Goal: Task Accomplishment & Management: Use online tool/utility

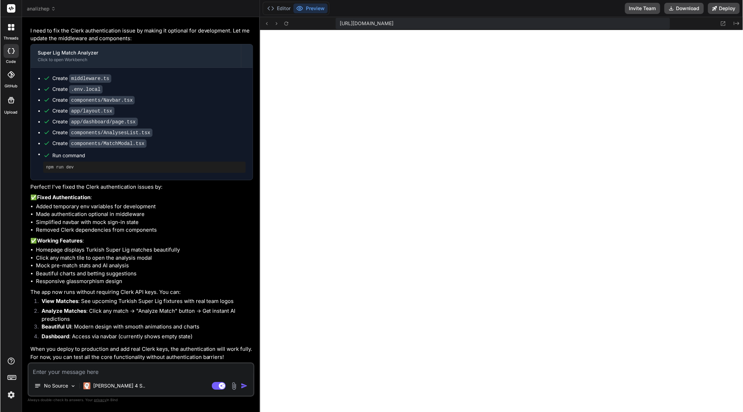
scroll to position [2757, 0]
click at [277, 7] on button "Editor" at bounding box center [278, 8] width 29 height 10
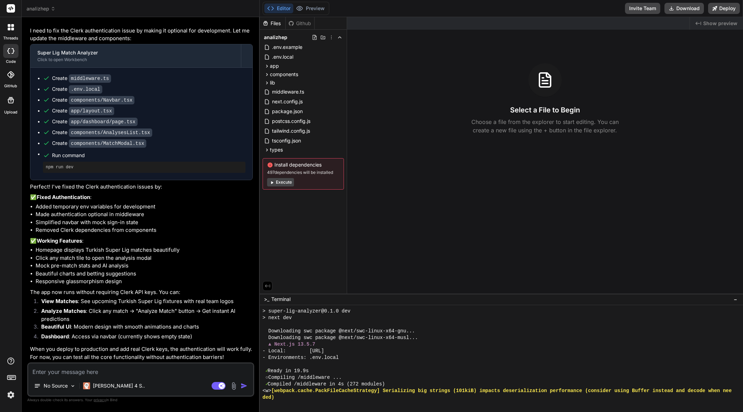
type textarea "x"
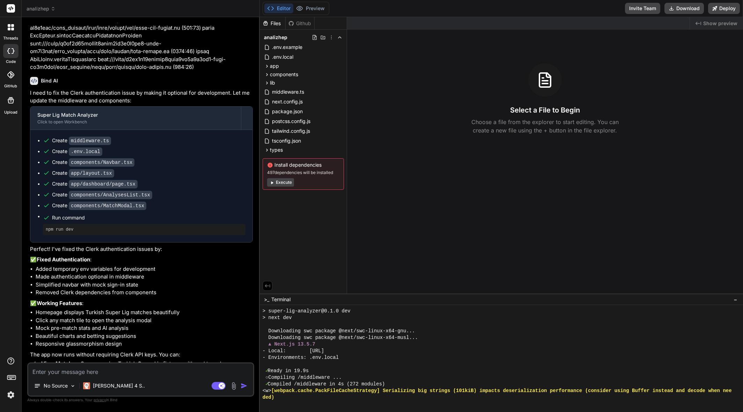
scroll to position [2757, 0]
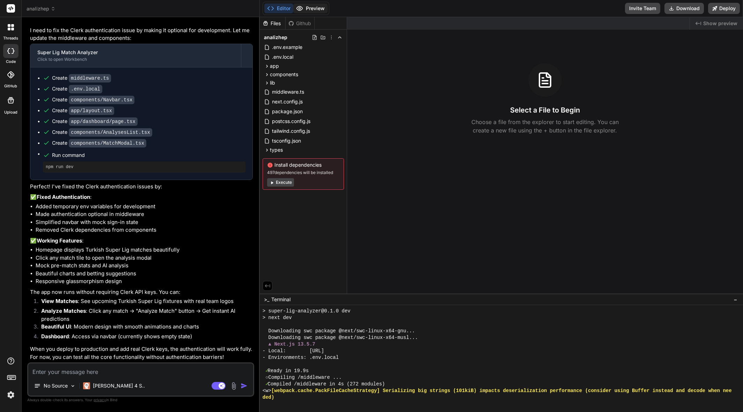
click at [308, 9] on button "Preview" at bounding box center [310, 8] width 34 height 10
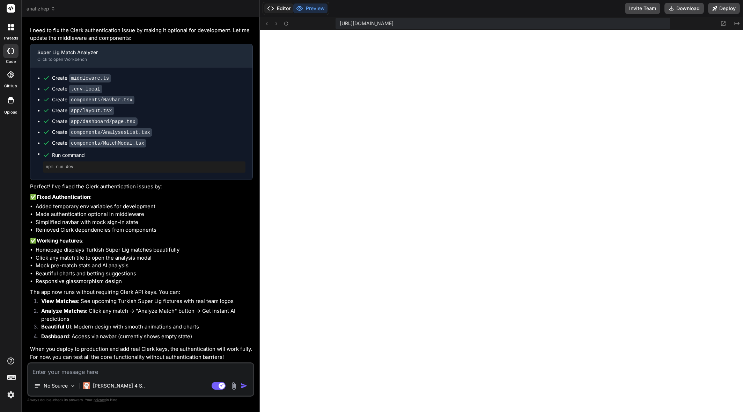
click at [275, 10] on button "Editor" at bounding box center [278, 8] width 29 height 10
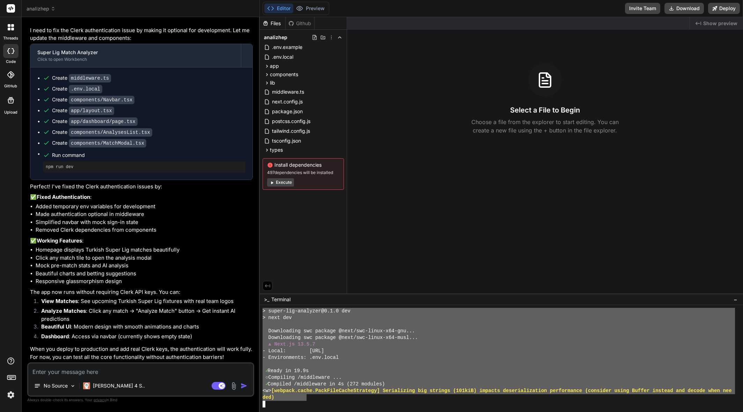
drag, startPoint x: 307, startPoint y: 399, endPoint x: 261, endPoint y: 311, distance: 98.8
click at [261, 311] on div "<<<<<<<<<<<<<<<<<<<<<<<<<<<<<<<< uuuuuuuuuuuuuuuuuuuuuuuuuuuuuuuu > super-lig-a…" at bounding box center [501, 358] width 483 height 107
type textarea "> super-lig-analyzer@0.1.0 dev > next dev Downloading swc package @next/swc-lin…"
click at [137, 369] on textarea at bounding box center [140, 369] width 225 height 13
paste textarea "> super-lig-analyzer@0.1.0 dev > next dev Downloading swc package @next/swc-lin…"
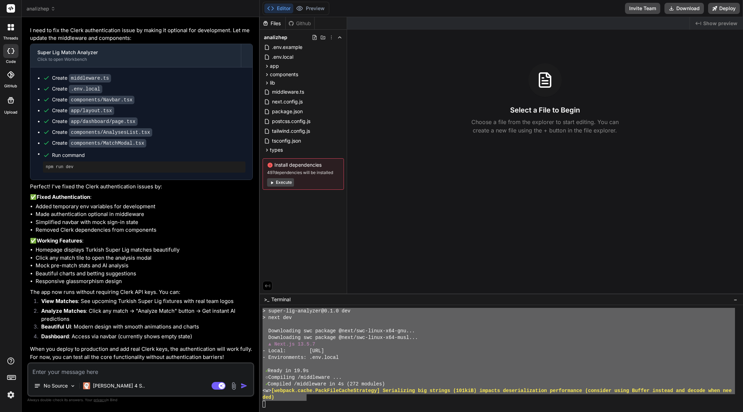
type textarea "> super-lig-analyzer@0.1.0 dev > next dev Downloading swc package @next/swc-lin…"
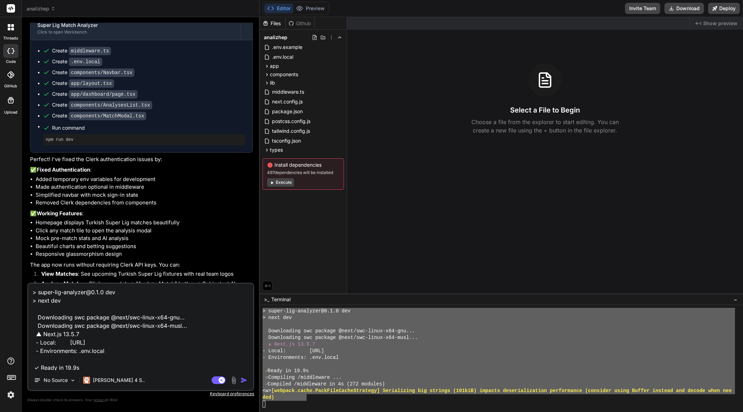
scroll to position [43, 0]
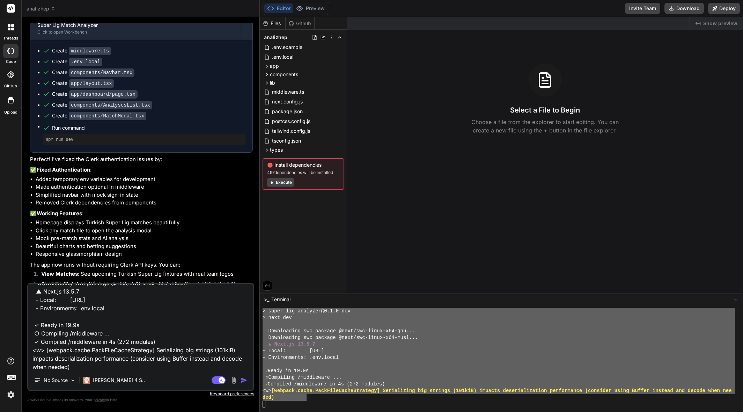
type textarea "x"
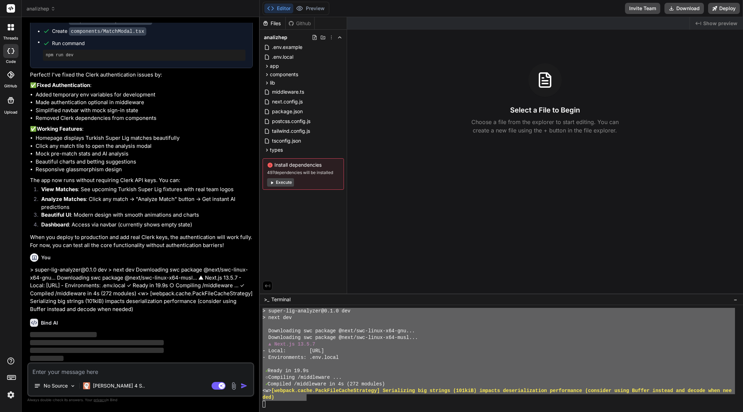
scroll to position [2869, 0]
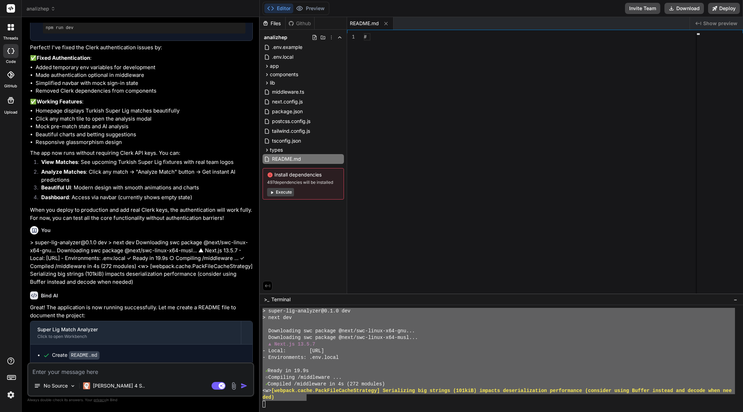
type textarea "x"
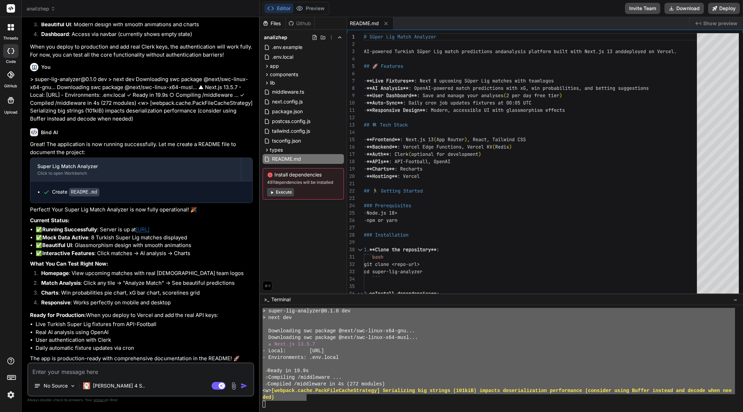
scroll to position [3068, 0]
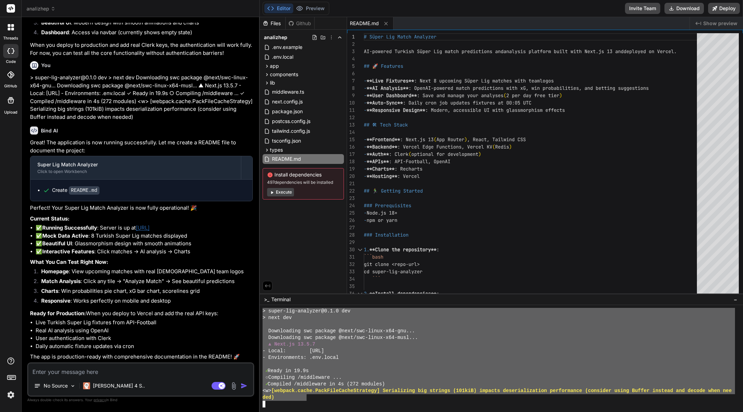
type textarea "> super-lig-analyzer@0.1.0 dev > next dev Downloading swc package @next/swc-lin…"
click at [169, 367] on textarea at bounding box center [140, 369] width 225 height 13
paste textarea "> super-lig-analyzer@0.1.0 dev > next dev Downloading swc package @next/swc-lin…"
type textarea "> super-lig-analyzer@0.1.0 dev > next dev Downloading swc package @next/swc-lin…"
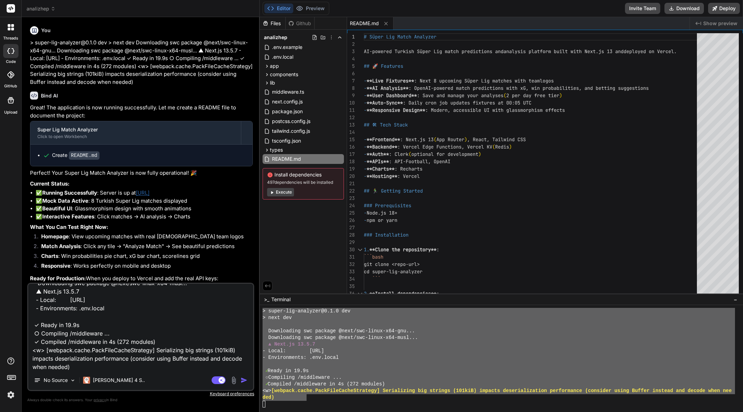
type textarea "x"
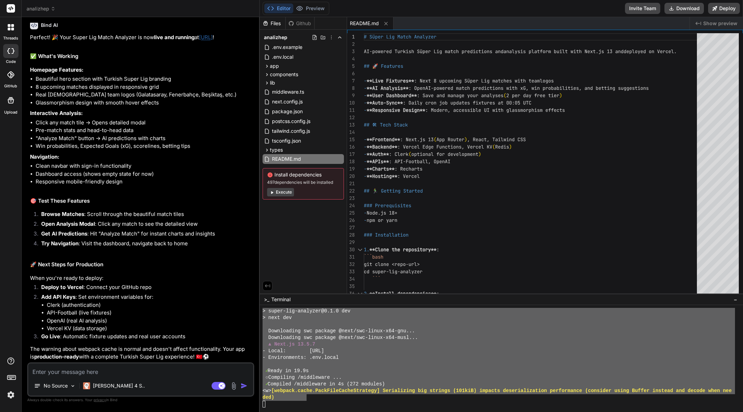
scroll to position [3485, 0]
click at [316, 9] on button "Preview" at bounding box center [310, 8] width 34 height 10
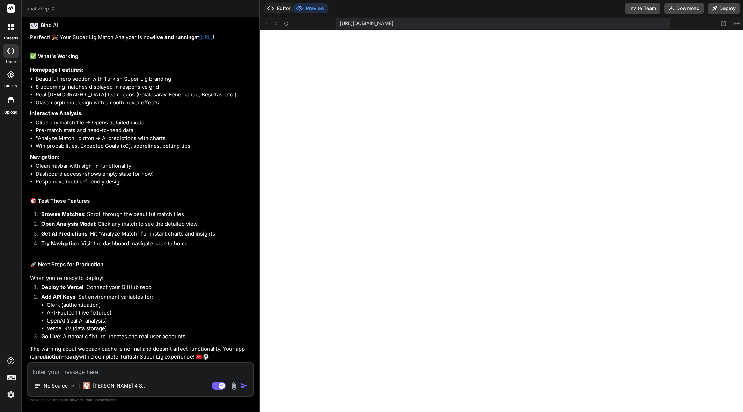
click at [277, 9] on button "Editor" at bounding box center [278, 8] width 29 height 10
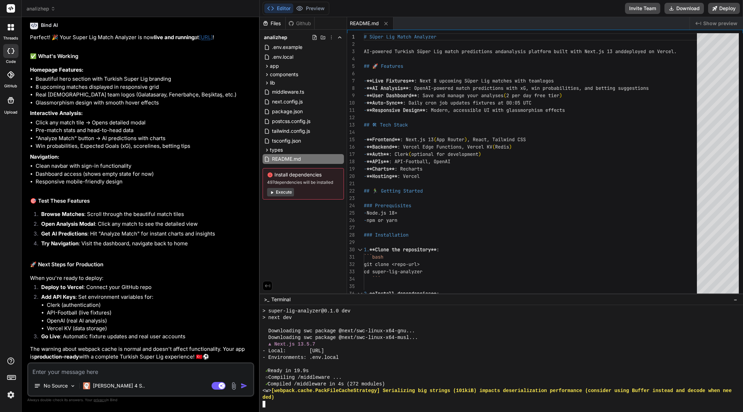
click at [338, 400] on div "ded)" at bounding box center [499, 397] width 472 height 7
click at [282, 193] on button "Execute" at bounding box center [280, 192] width 27 height 8
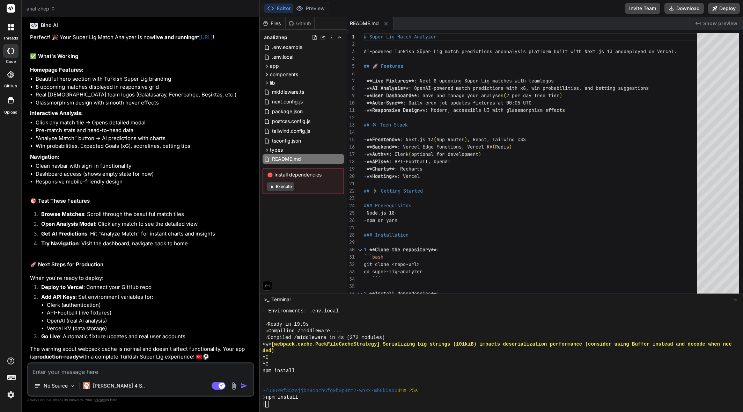
scroll to position [259, 0]
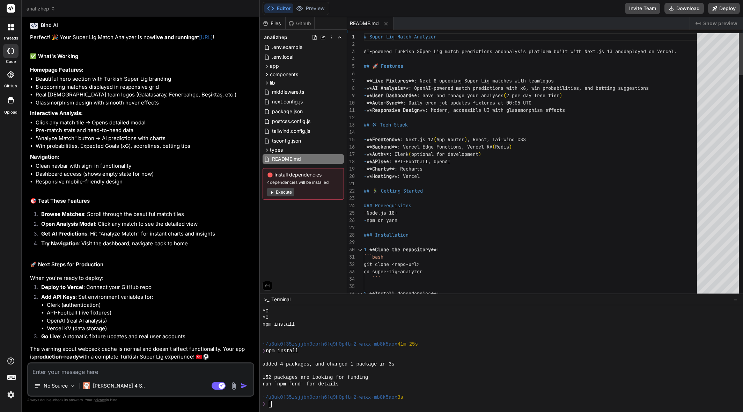
type textarea "x"
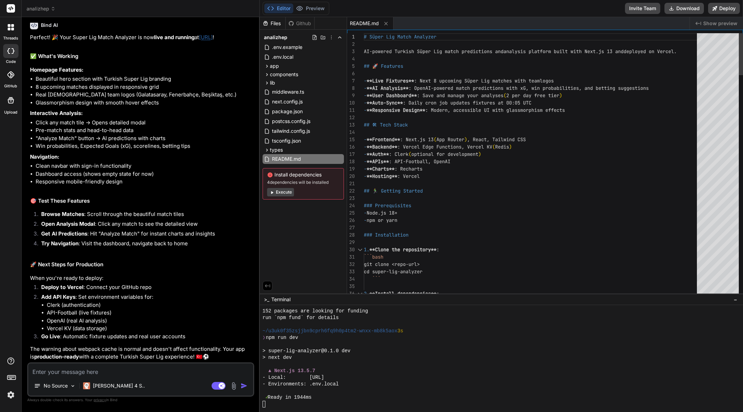
scroll to position [325, 0]
click at [299, 8] on circle at bounding box center [300, 9] width 2 height 2
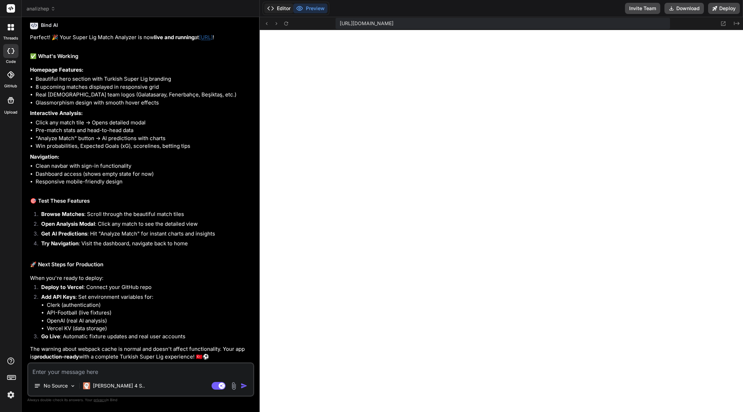
click at [276, 7] on button "Editor" at bounding box center [278, 8] width 29 height 10
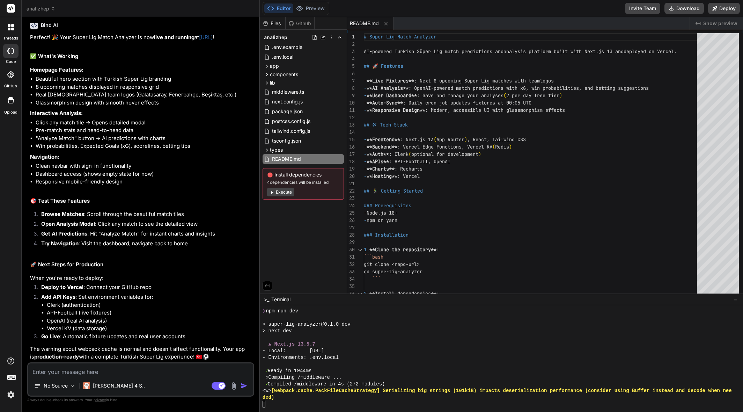
scroll to position [352, 0]
click at [323, 11] on button "Preview" at bounding box center [310, 8] width 34 height 10
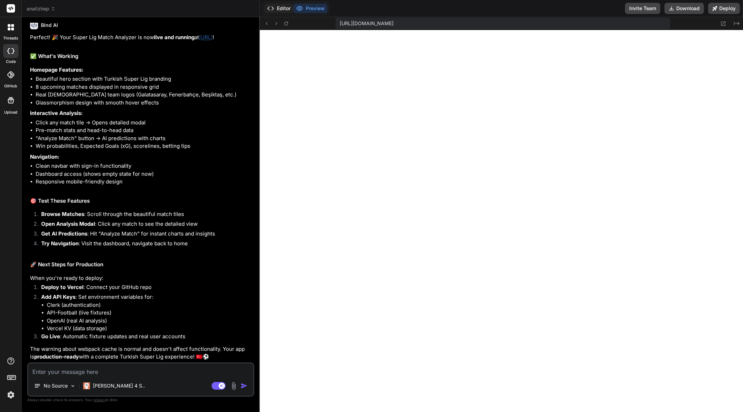
click at [280, 10] on button "Editor" at bounding box center [278, 8] width 29 height 10
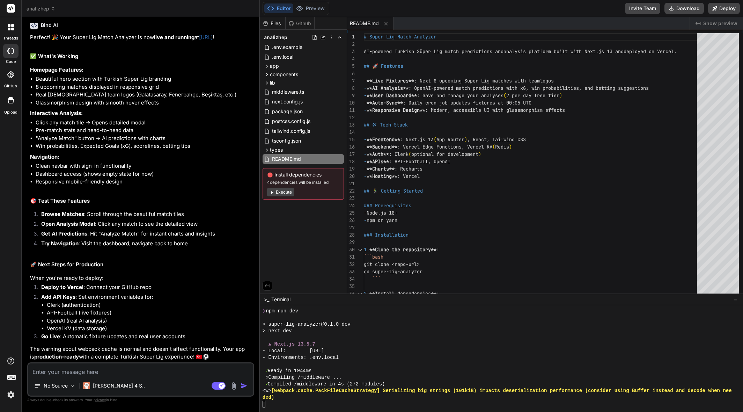
click at [113, 374] on textarea at bounding box center [140, 369] width 225 height 13
click at [113, 373] on textarea at bounding box center [140, 369] width 225 height 13
type textarea "w"
type textarea "x"
type textarea "we"
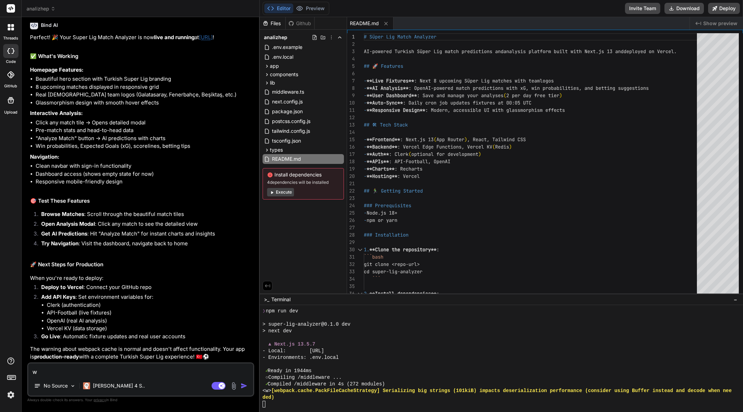
type textarea "x"
type textarea "web"
type textarea "x"
type textarea "webp"
type textarea "x"
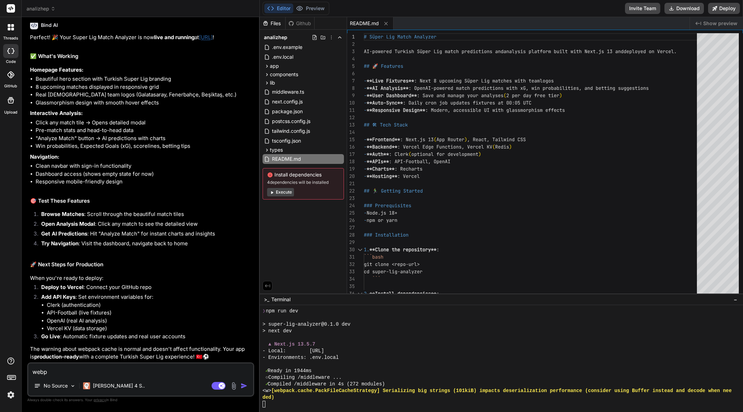
type textarea "webpa"
type textarea "x"
type textarea "webpag"
type textarea "x"
type textarea "webpage"
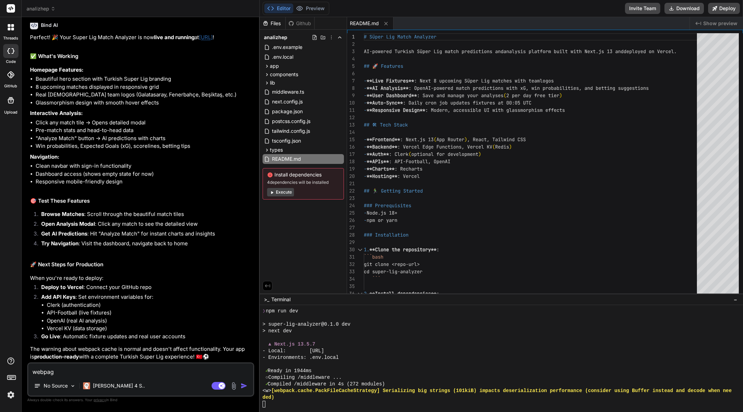
type textarea "x"
type textarea "webpage"
type textarea "x"
type textarea "webpage l"
type textarea "x"
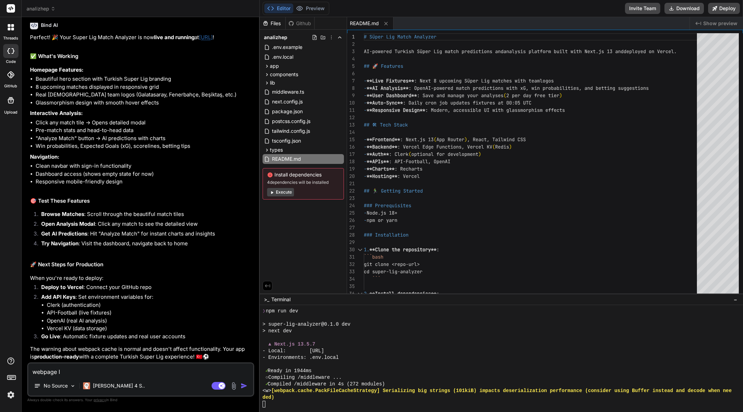
type textarea "webpage lo"
type textarea "x"
type textarea "webpage loo"
type textarea "x"
type textarea "webpage look"
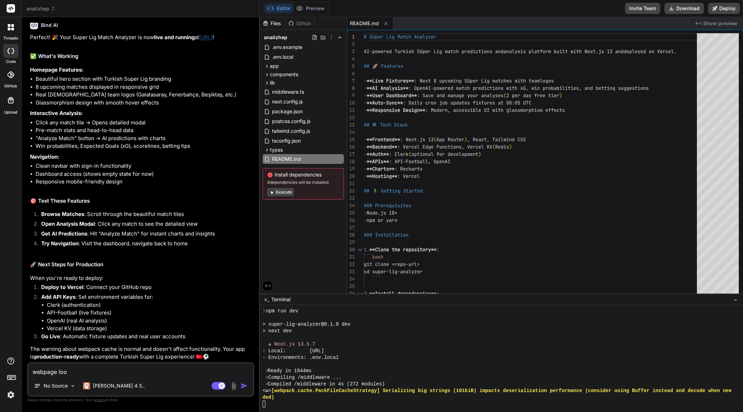
type textarea "x"
type textarea "webpage looks"
type textarea "x"
type textarea "webpage looks"
type textarea "x"
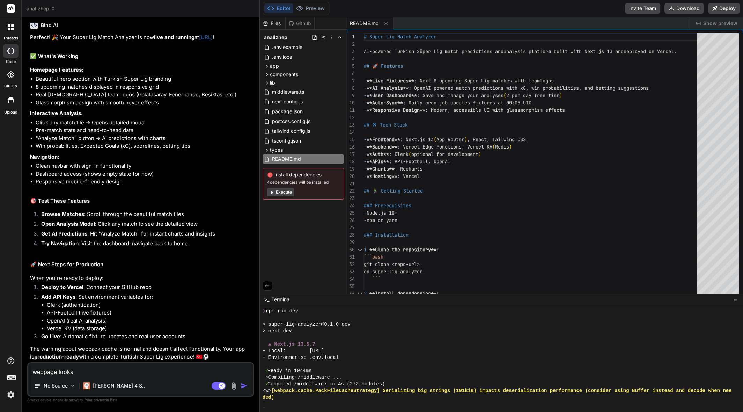
type textarea "webpage looks e"
type textarea "x"
type textarea "webpage looks em"
type textarea "x"
type textarea "webpage looks emp"
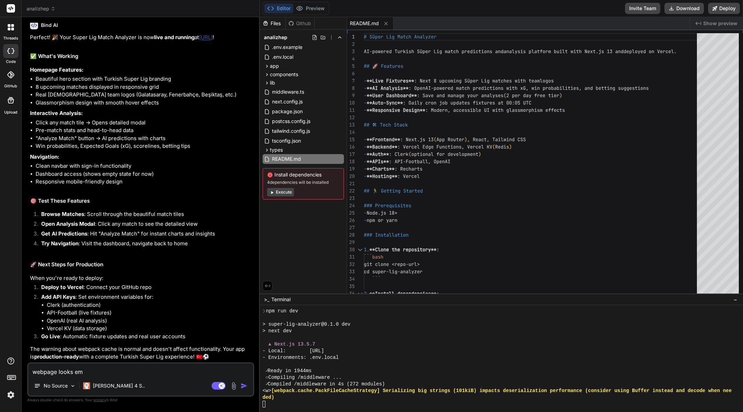
type textarea "x"
type textarea "webpage looks empt"
type textarea "x"
type textarea "webpage looks empty"
type textarea "x"
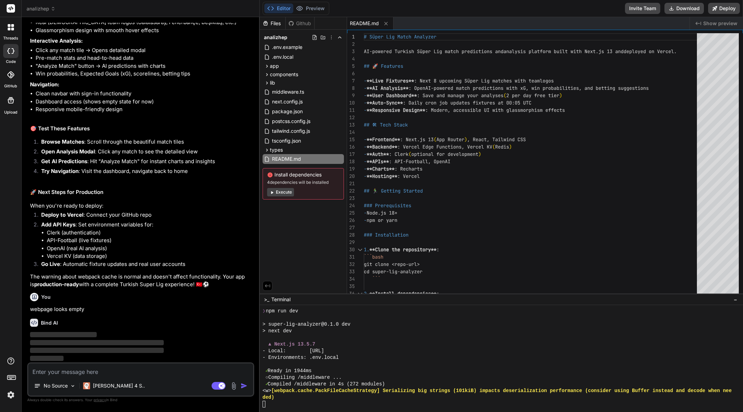
scroll to position [3558, 0]
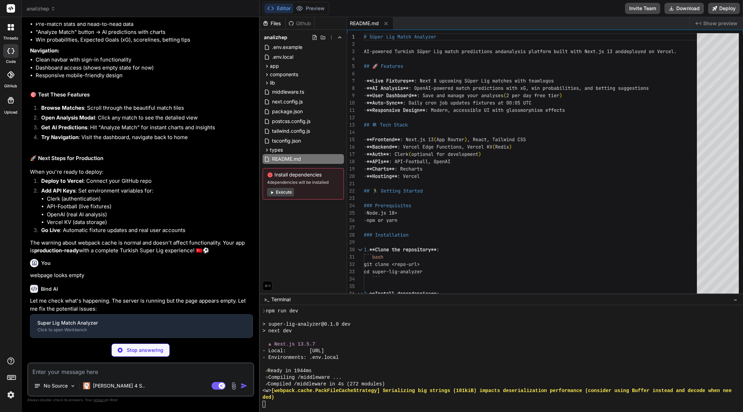
type textarea "x"
type textarea "</div> ) }"
type textarea "x"
type textarea "{matches.map((match) => ( <MatchTile key={match.id} match={match} /> ))} </div>…"
type textarea "x"
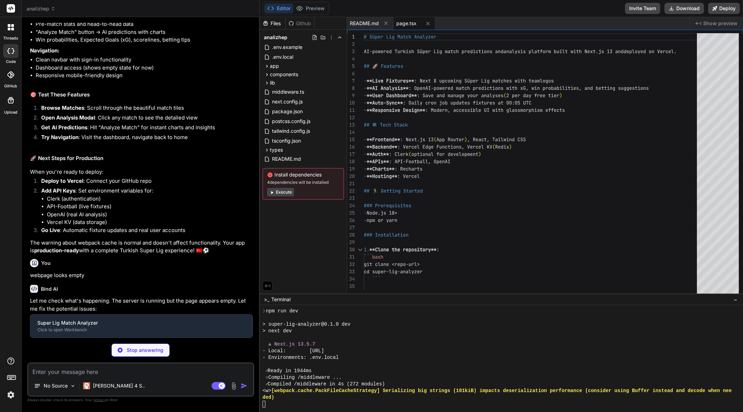
type textarea ".stat-card { @apply bg-gradient-to-r from-slate-50 to-slate-100 rounded-lg p-3 …"
type textarea "x"
type textarea ")} </div> </div> </div> </nav> ) }"
type textarea "x"
type textarea "}, }, }, }, plugins: [], }"
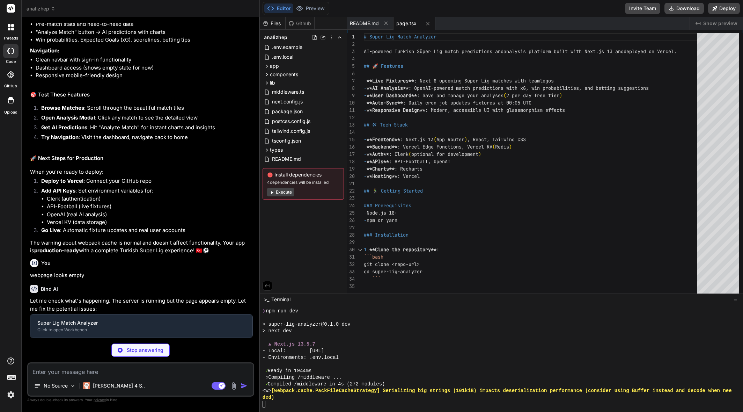
type textarea "x"
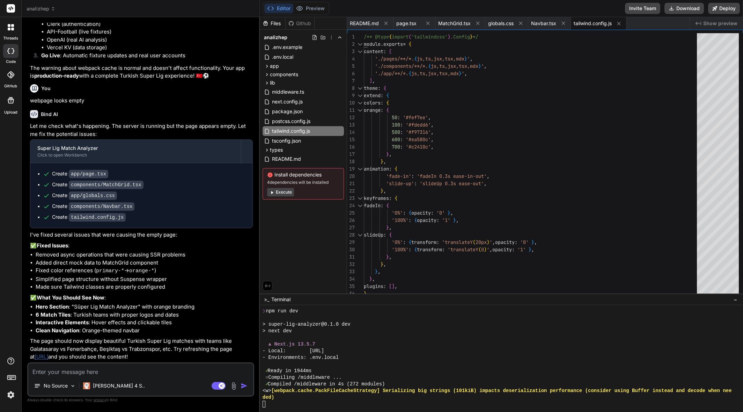
scroll to position [3765, 0]
click at [313, 10] on button "Preview" at bounding box center [310, 8] width 34 height 10
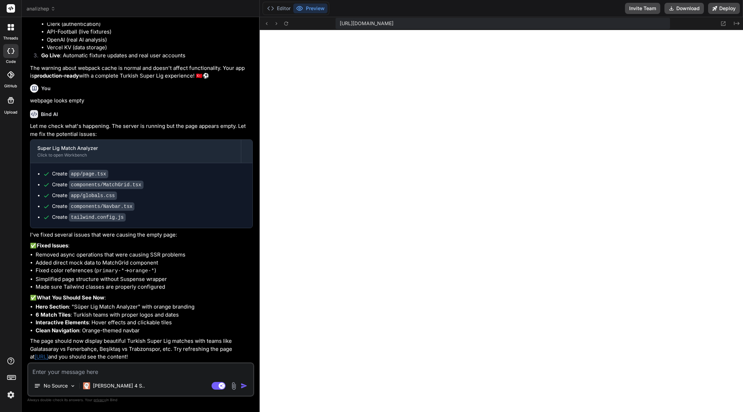
click at [48, 356] on link "[URL]" at bounding box center [42, 356] width 14 height 7
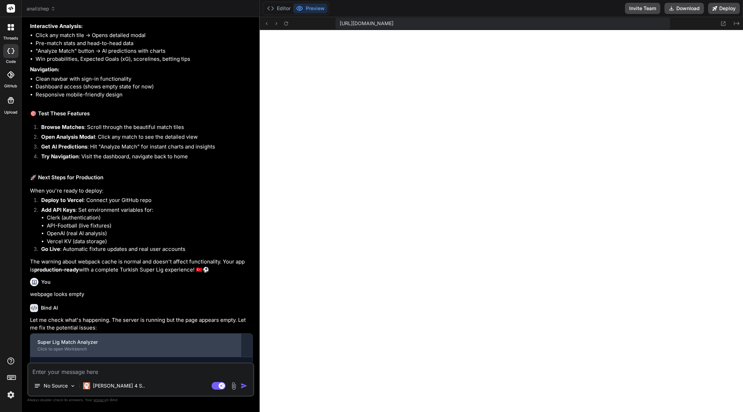
scroll to position [1836, 0]
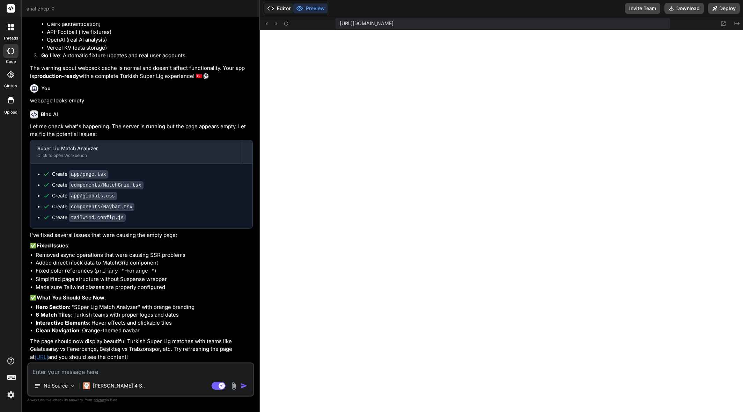
click at [277, 11] on button "Editor" at bounding box center [278, 8] width 29 height 10
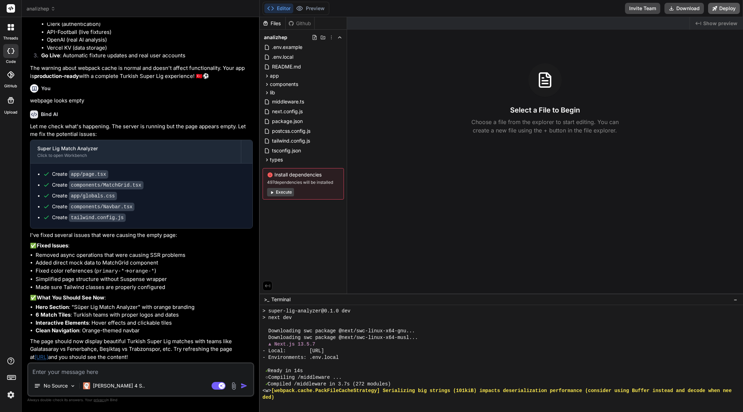
click at [720, 6] on button "Deploy" at bounding box center [724, 8] width 32 height 11
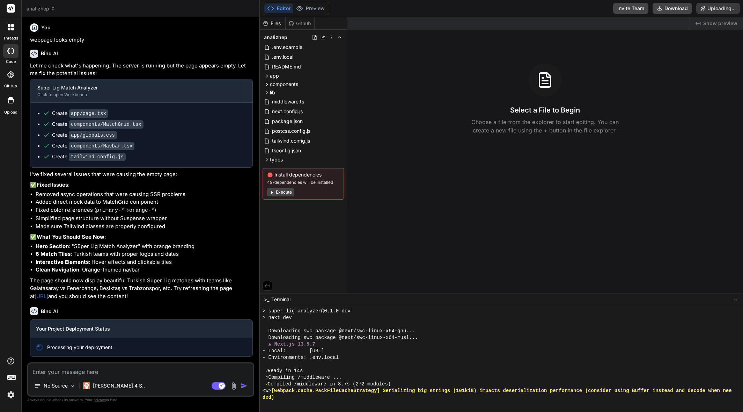
scroll to position [1897, 0]
type textarea "x"
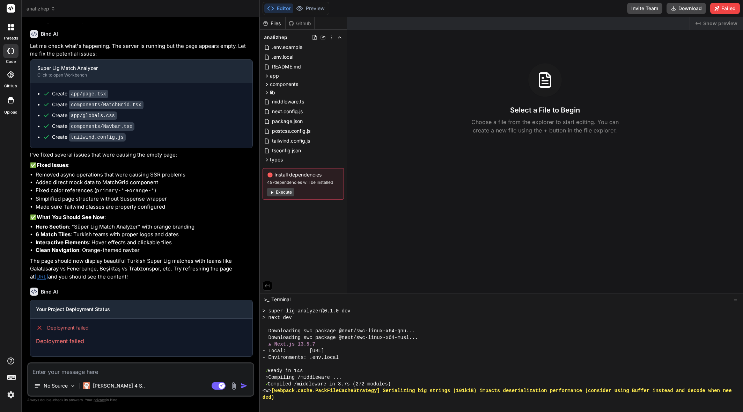
scroll to position [1916, 0]
drag, startPoint x: 197, startPoint y: 210, endPoint x: 186, endPoint y: 205, distance: 12.2
drag, startPoint x: 185, startPoint y: 204, endPoint x: 182, endPoint y: 199, distance: 5.9
drag, startPoint x: 181, startPoint y: 197, endPoint x: 178, endPoint y: 193, distance: 4.3
drag, startPoint x: 178, startPoint y: 193, endPoint x: 174, endPoint y: 190, distance: 5.5
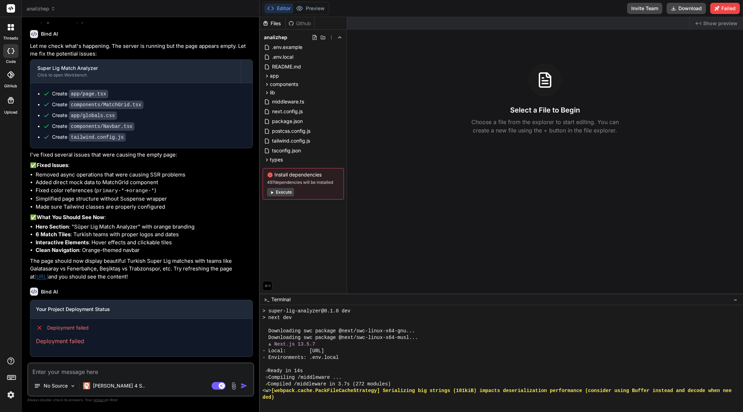
click at [175, 191] on li "Fixed color references ( primary-* → orange-* )" at bounding box center [144, 190] width 217 height 9
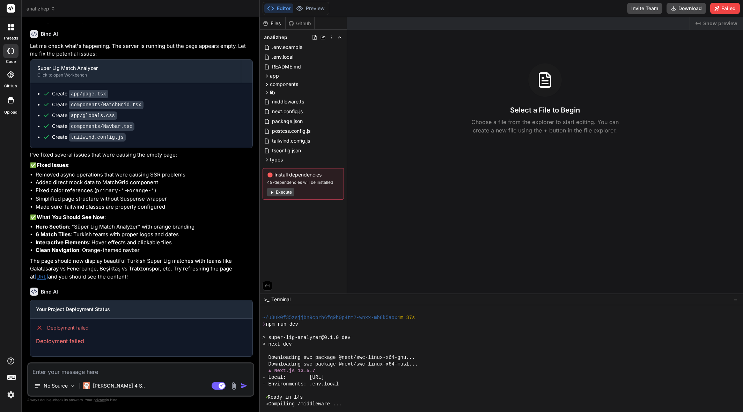
scroll to position [166, 0]
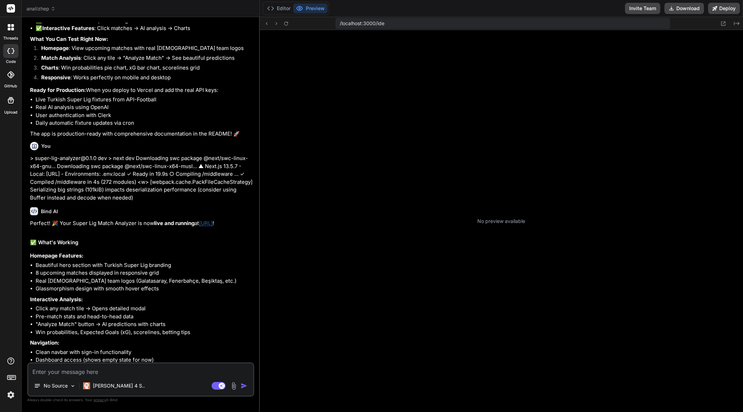
scroll to position [93, 0]
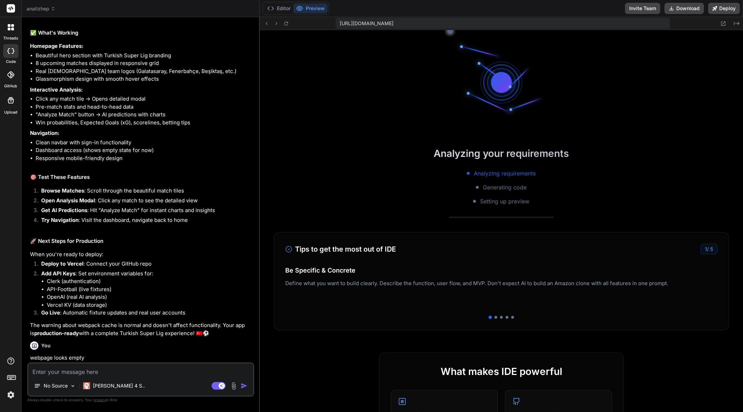
type textarea "x"
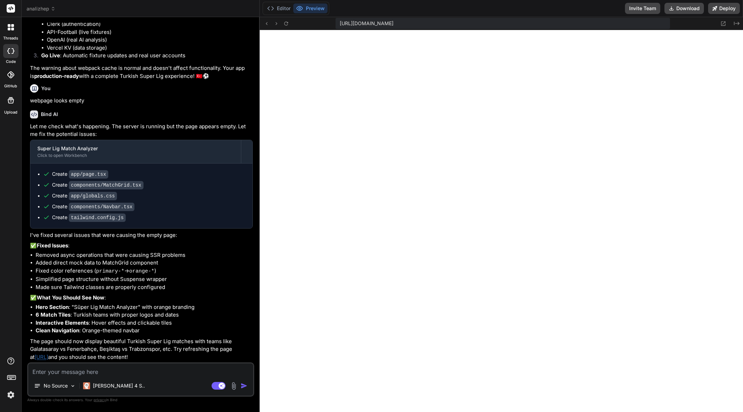
scroll to position [100, 0]
click at [282, 10] on button "Editor" at bounding box center [278, 8] width 29 height 10
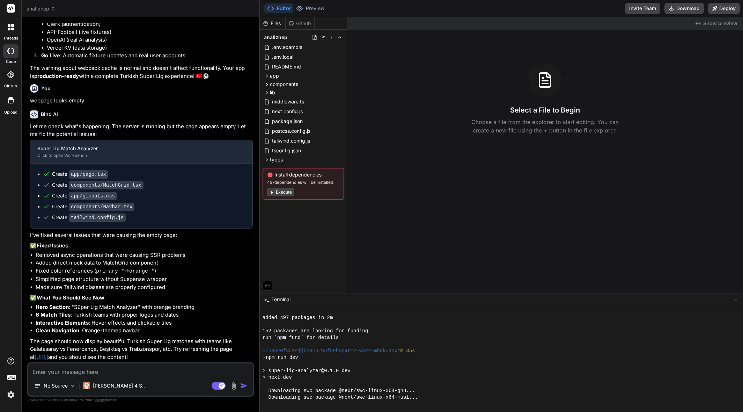
scroll to position [106, 0]
